Goal: Information Seeking & Learning: Learn about a topic

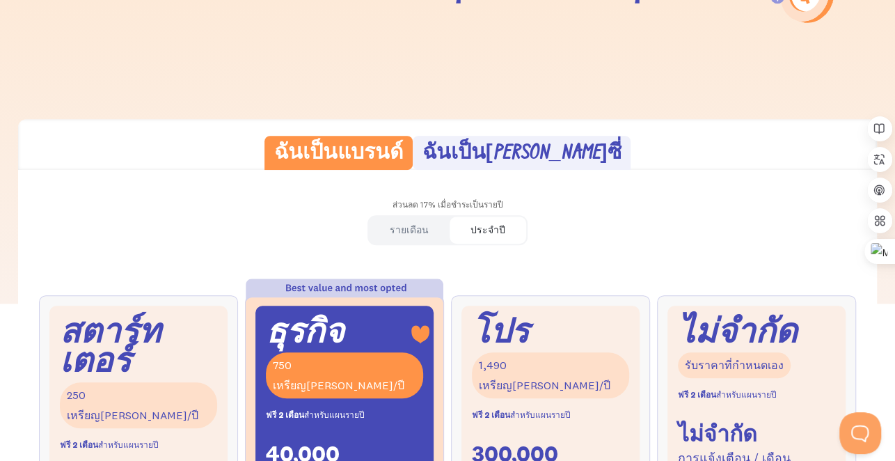
scroll to position [487, 0]
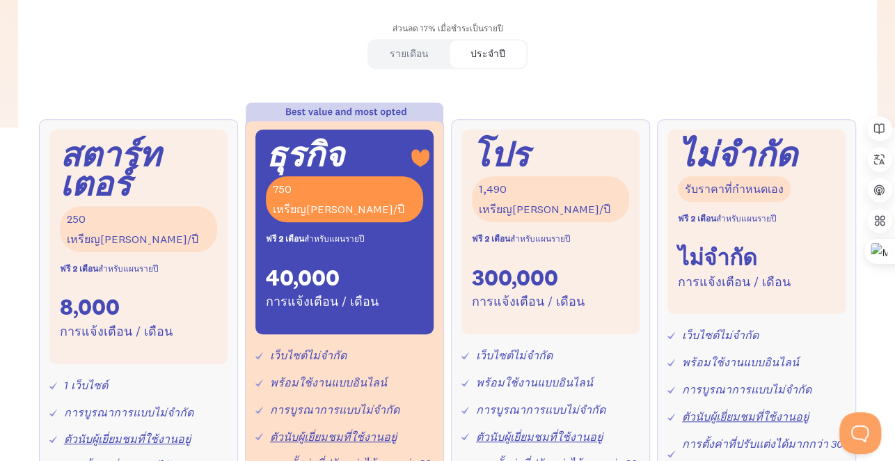
click at [420, 55] on font "รายเดือน" at bounding box center [409, 53] width 39 height 13
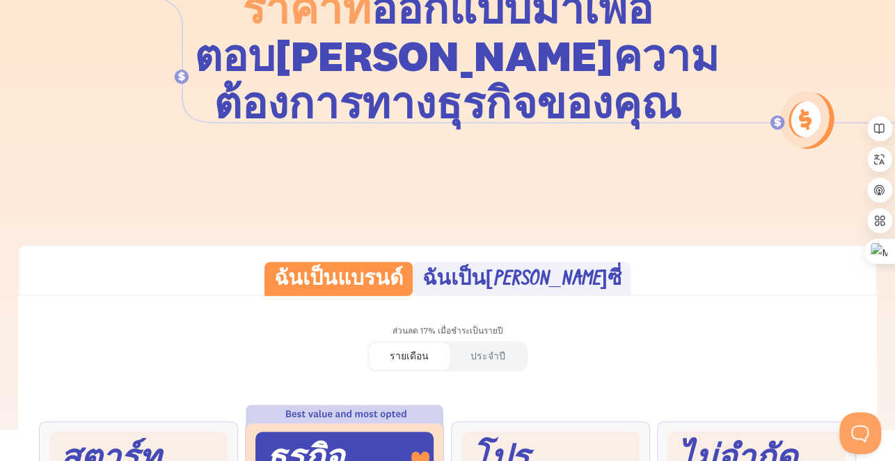
scroll to position [0, 0]
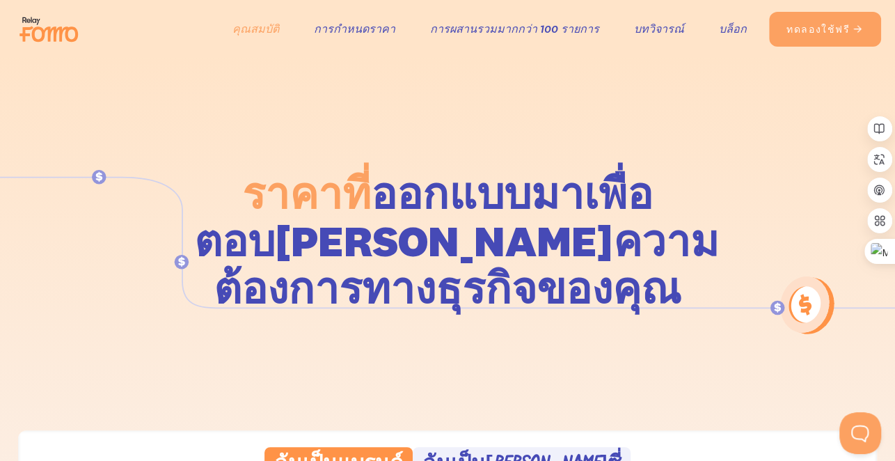
click at [262, 31] on font "คุณสมบัติ" at bounding box center [255, 29] width 47 height 14
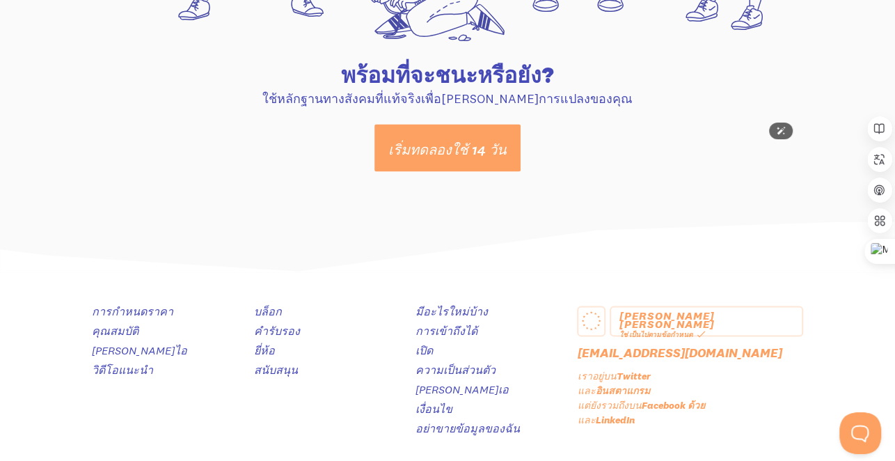
scroll to position [7470, 0]
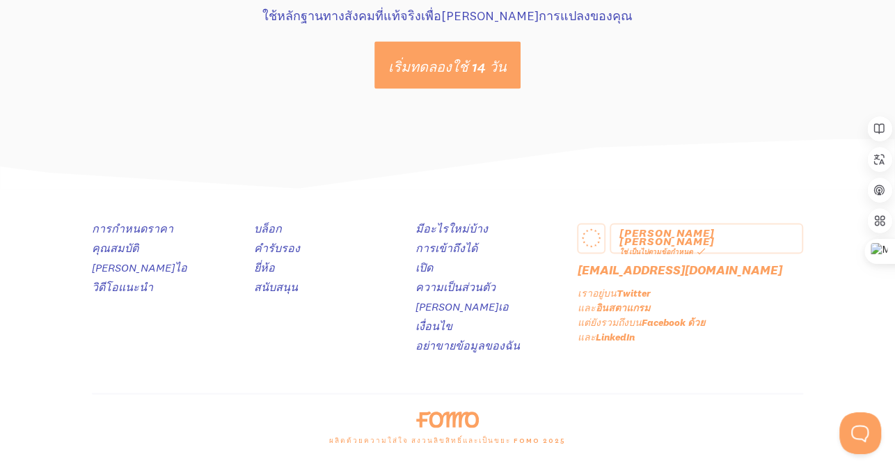
click at [120, 246] on font "คุณสมบัติ" at bounding box center [115, 248] width 47 height 14
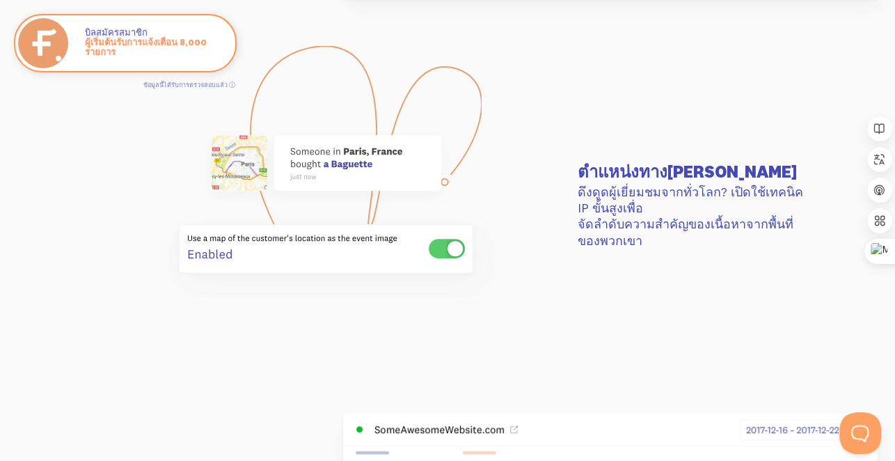
scroll to position [3365, 0]
